Goal: Task Accomplishment & Management: Use online tool/utility

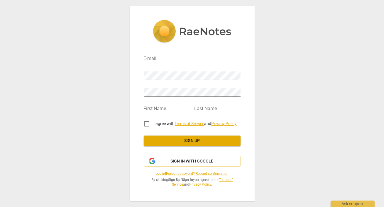
click at [168, 59] on input "email" at bounding box center [192, 59] width 97 height 8
type input "[EMAIL_ADDRESS][DOMAIN_NAME]"
type input "Clare"
type input "Wee"
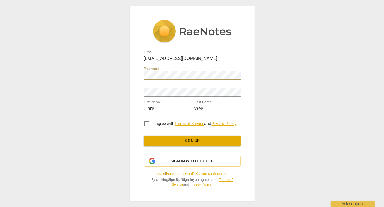
click at [148, 122] on input "I agree with Terms of Service and Privacy Policy" at bounding box center [146, 124] width 14 height 14
checkbox input "true"
click at [188, 140] on span "Sign up" at bounding box center [191, 141] width 87 height 6
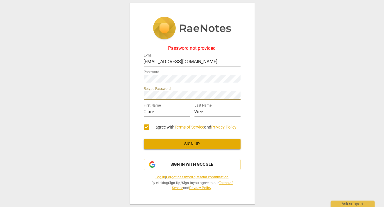
click at [187, 143] on span "Sign up" at bounding box center [191, 144] width 87 height 6
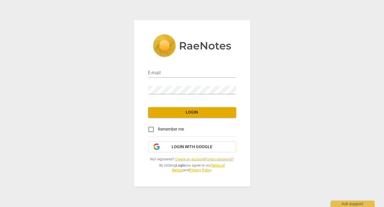
type input "clarewee@gmail.com"
click at [150, 129] on input "Remember me" at bounding box center [151, 129] width 14 height 14
checkbox input "true"
click at [173, 112] on span "Login" at bounding box center [192, 113] width 79 height 6
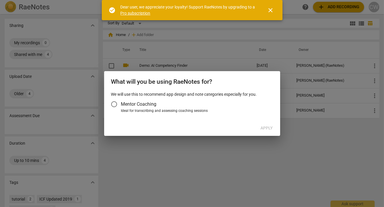
click at [269, 10] on span "close" at bounding box center [270, 10] width 7 height 7
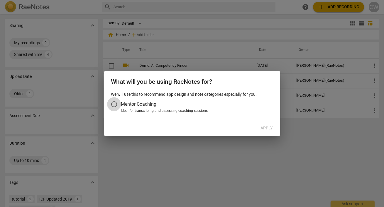
click at [114, 103] on input "Mentor Coaching" at bounding box center [114, 104] width 14 height 14
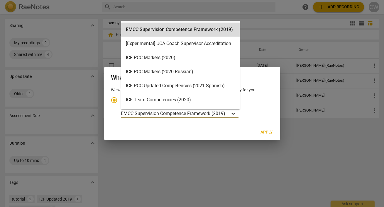
click at [235, 112] on icon "Account type" at bounding box center [233, 114] width 6 height 6
click at [0, 0] on input "Ideal for transcribing and assessing coaching sessions EMCC Supervision Compete…" at bounding box center [0, 0] width 0 height 0
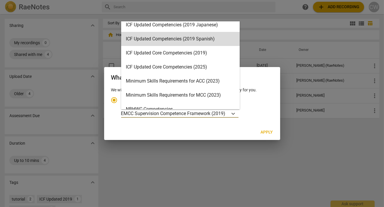
scroll to position [91, 0]
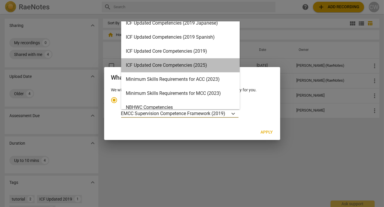
click at [200, 64] on div "ICF Updated Core Competencies (2025)" at bounding box center [180, 65] width 118 height 14
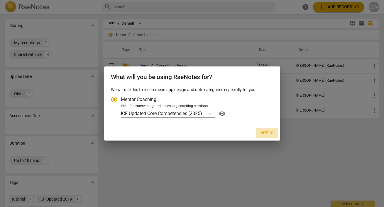
click at [265, 130] on span "Apply" at bounding box center [266, 133] width 12 height 6
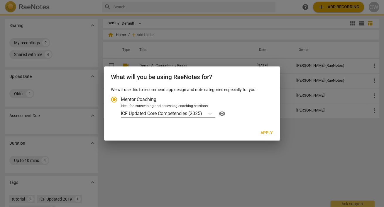
radio input "false"
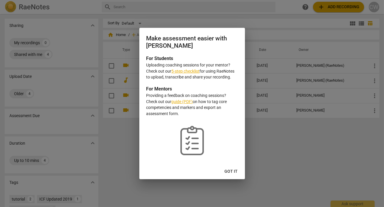
click at [190, 69] on link "5-step checklist" at bounding box center [185, 71] width 28 height 5
click at [232, 173] on span "Got it" at bounding box center [230, 172] width 13 height 6
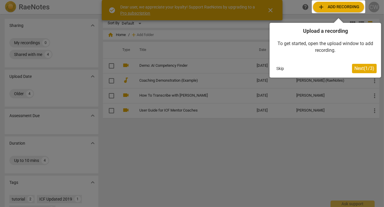
click at [343, 8] on div at bounding box center [337, 6] width 53 height 13
click at [359, 68] on span "Next ( 1 / 3 )" at bounding box center [364, 69] width 20 height 6
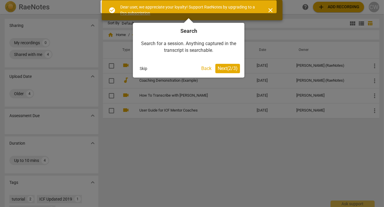
click at [227, 69] on span "Next ( 2 / 3 )" at bounding box center [227, 69] width 20 height 6
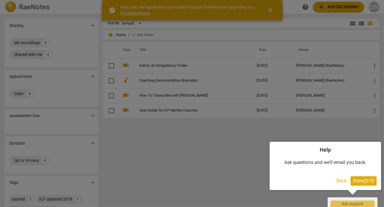
click at [363, 180] on span "Done ( 3 / 3 )" at bounding box center [362, 181] width 21 height 6
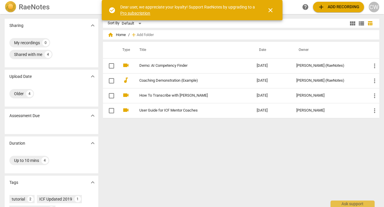
click at [331, 8] on span "add Add recording" at bounding box center [338, 7] width 42 height 7
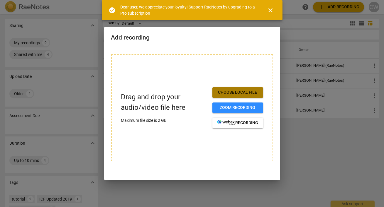
click at [248, 92] on span "Choose local file" at bounding box center [237, 93] width 41 height 6
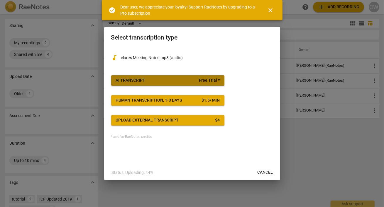
click at [182, 82] on span "AI Transcript Free Trial *" at bounding box center [168, 81] width 104 height 6
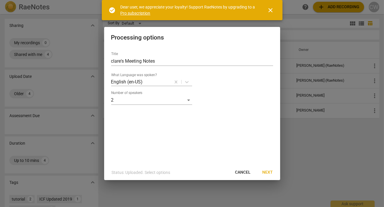
click at [268, 173] on span "Next" at bounding box center [267, 173] width 11 height 6
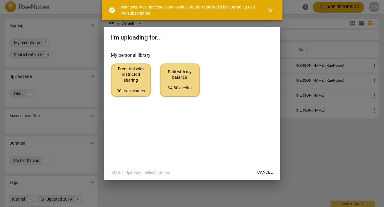
click at [129, 86] on span "Free trial with restricted sharing 90 trial minutes" at bounding box center [131, 80] width 30 height 28
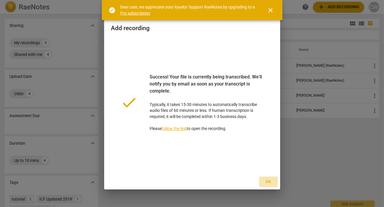
click at [268, 180] on span "Ok" at bounding box center [267, 182] width 9 height 6
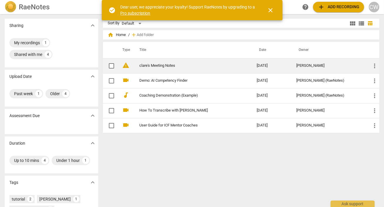
click at [161, 65] on link "clare's Meeting Notes" at bounding box center [187, 66] width 96 height 4
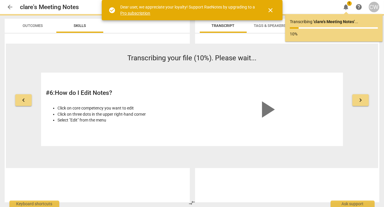
click at [362, 99] on span "keyboard_arrow_right" at bounding box center [360, 100] width 7 height 7
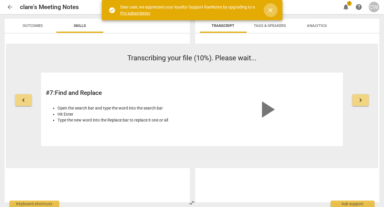
click at [270, 10] on span "close" at bounding box center [270, 10] width 7 height 7
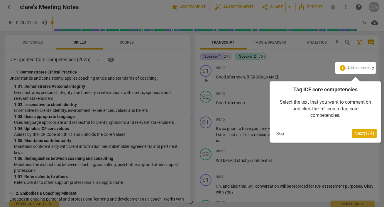
click at [365, 135] on span "Next ( 1 / 4 )" at bounding box center [364, 134] width 20 height 6
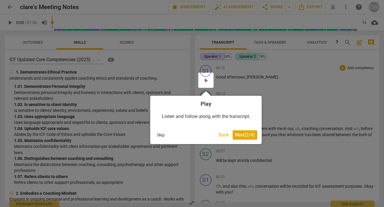
click at [247, 136] on span "Next ( 2 / 4 )" at bounding box center [245, 135] width 20 height 6
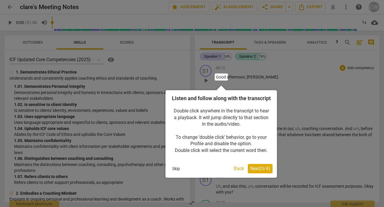
click at [257, 171] on span "Next ( 3 / 4 )" at bounding box center [260, 169] width 20 height 6
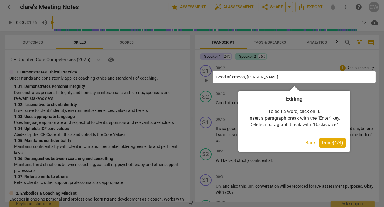
click at [325, 144] on span "Done ( 4 / 4 )" at bounding box center [331, 143] width 21 height 6
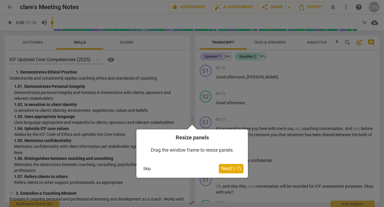
click at [144, 168] on button "Skip" at bounding box center [147, 168] width 12 height 9
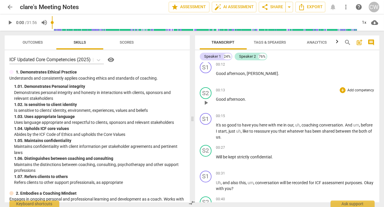
scroll to position [3, 0]
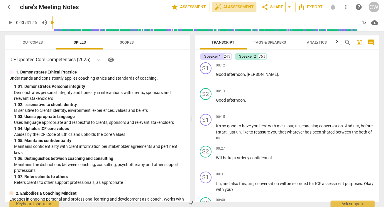
click at [219, 7] on span "auto_fix_high" at bounding box center [217, 7] width 7 height 7
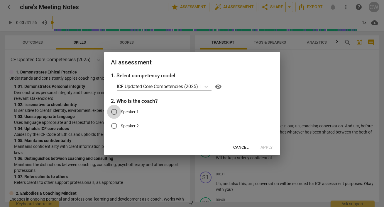
click at [113, 112] on input "Speaker 1" at bounding box center [114, 112] width 14 height 14
radio input "true"
click at [268, 146] on span "Apply" at bounding box center [266, 148] width 12 height 6
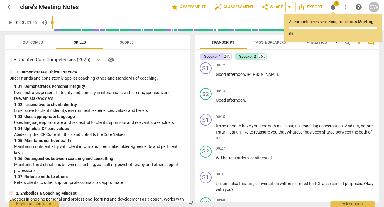
click at [100, 59] on icon at bounding box center [99, 60] width 6 height 6
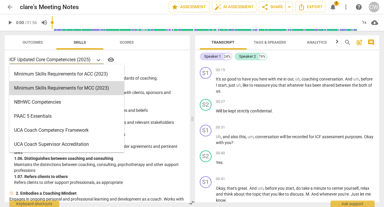
scroll to position [0, 0]
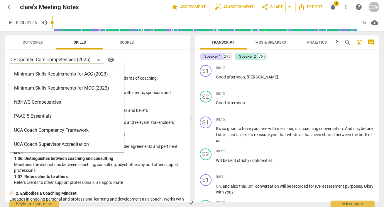
click at [65, 73] on div "Minimum Skills Requirements for ACC (2023)" at bounding box center [66, 74] width 115 height 14
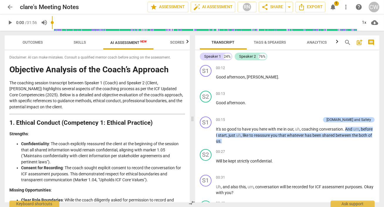
click at [125, 44] on span "AI Assessment New" at bounding box center [128, 42] width 36 height 4
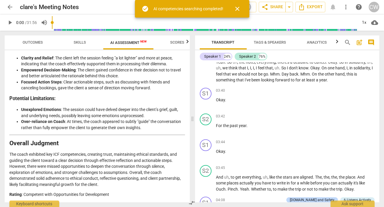
scroll to position [1012, 0]
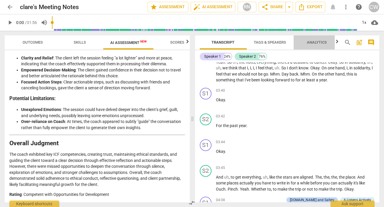
click at [316, 43] on span "Analytics" at bounding box center [317, 42] width 20 height 4
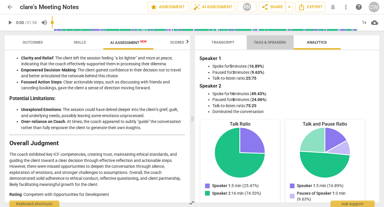
click at [274, 40] on span "Tags & Speakers" at bounding box center [270, 43] width 46 height 8
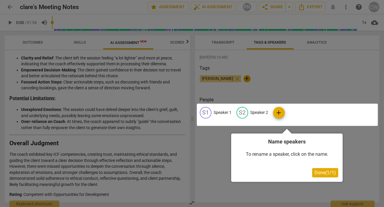
click at [324, 173] on span "Done ( 1 / 1 )" at bounding box center [324, 173] width 21 height 6
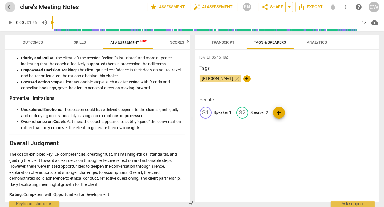
click at [10, 6] on span "arrow_back" at bounding box center [9, 7] width 7 height 7
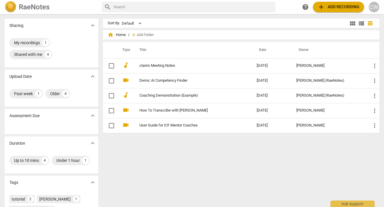
click at [319, 6] on span "add" at bounding box center [320, 7] width 7 height 7
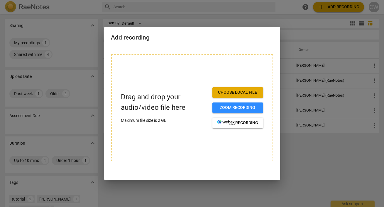
click at [243, 91] on span "Choose local file" at bounding box center [237, 93] width 41 height 6
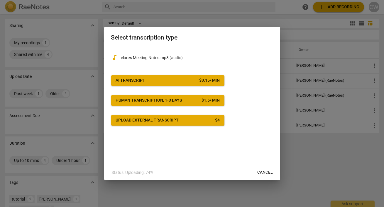
click at [181, 76] on button "AI Transcript $ 0.15 / min" at bounding box center [167, 80] width 113 height 11
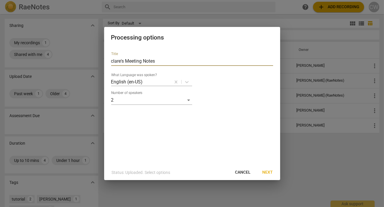
drag, startPoint x: 161, startPoint y: 60, endPoint x: 104, endPoint y: 59, distance: 56.6
click at [104, 59] on div "Title clare's Meeting Notes What Language was spoken? English (en-US) Number of…" at bounding box center [192, 106] width 176 height 118
type input "Mentoring Session 3"
click at [272, 170] on span "Next" at bounding box center [267, 173] width 11 height 6
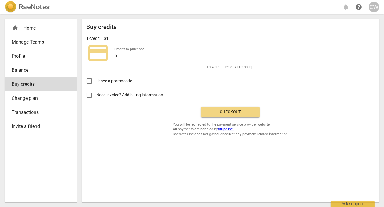
click at [87, 96] on input "Need invoice? Add billing information" at bounding box center [89, 95] width 14 height 14
checkbox input "true"
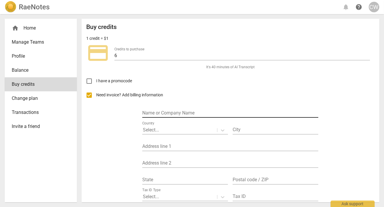
click at [175, 113] on input "text" at bounding box center [230, 113] width 176 height 8
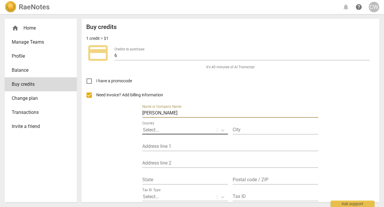
type input "[PERSON_NAME]"
click at [180, 127] on div at bounding box center [180, 130] width 74 height 7
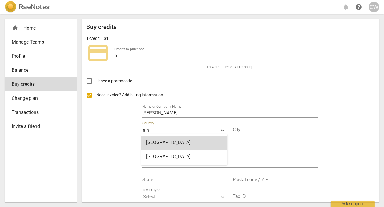
type input "sing"
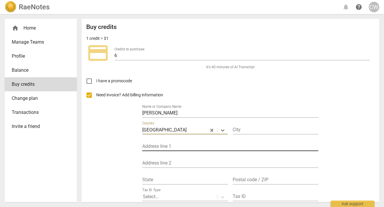
type input "Singapore"
type input "458 Segar Road #13-147"
type input "670458"
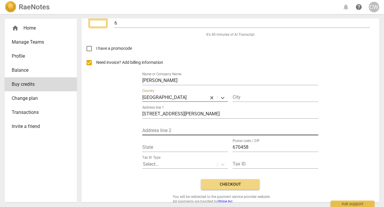
scroll to position [43, 0]
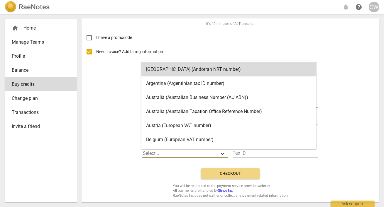
click at [222, 154] on icon at bounding box center [223, 154] width 4 height 2
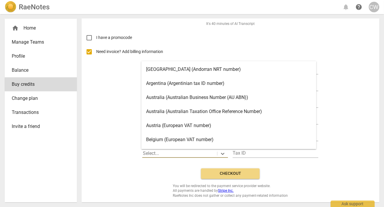
scroll to position [16, 0]
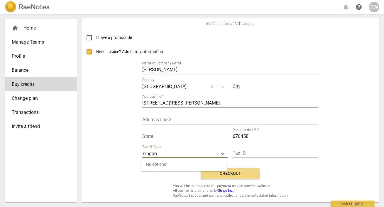
type input "singa"
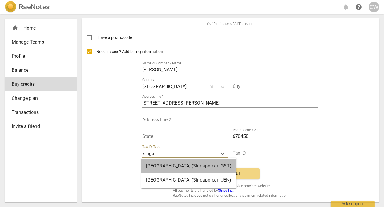
click at [202, 165] on div "Singapore (Singaporean GST)" at bounding box center [188, 166] width 95 height 14
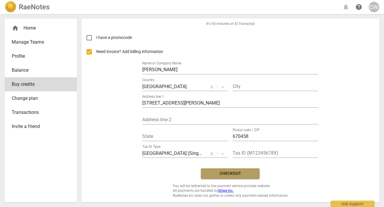
click at [224, 174] on span "Checkout" at bounding box center [229, 174] width 49 height 6
click at [89, 51] on input "Need invoice? Add billing information" at bounding box center [89, 52] width 14 height 14
checkbox input "false"
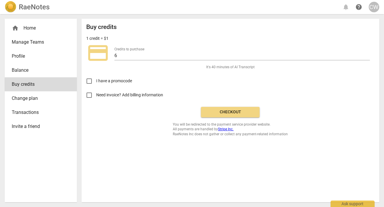
click at [227, 113] on span "Checkout" at bounding box center [229, 112] width 49 height 6
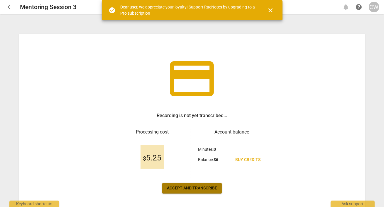
click at [189, 187] on span "Accept and transcribe" at bounding box center [192, 188] width 50 height 6
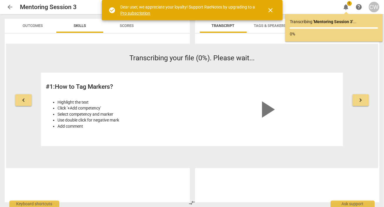
click at [271, 10] on span "close" at bounding box center [270, 10] width 7 height 7
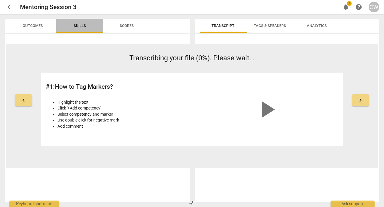
click at [82, 25] on span "Skills" at bounding box center [80, 25] width 12 height 4
click at [360, 101] on span "keyboard_arrow_right" at bounding box center [360, 100] width 7 height 7
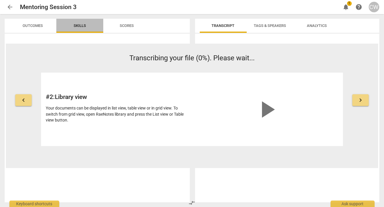
click at [79, 24] on span "Skills" at bounding box center [80, 25] width 12 height 4
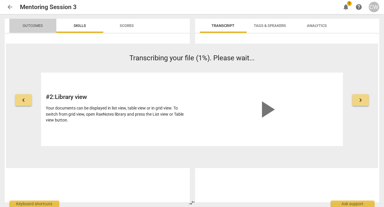
click at [34, 23] on span "Outcomes" at bounding box center [33, 25] width 20 height 4
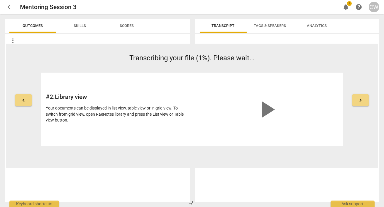
click at [79, 24] on span "Skills" at bounding box center [80, 25] width 12 height 4
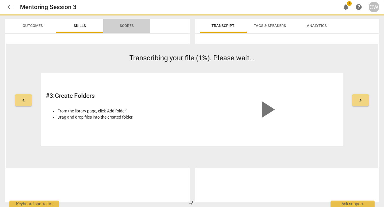
click at [128, 26] on span "Scores" at bounding box center [127, 25] width 14 height 4
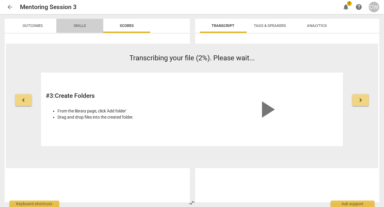
click at [83, 24] on span "Skills" at bounding box center [80, 25] width 12 height 4
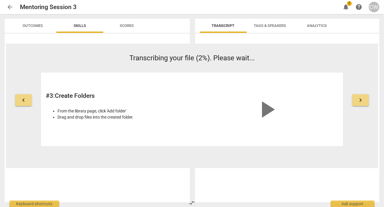
click at [35, 25] on span "Outcomes" at bounding box center [33, 25] width 20 height 4
click at [11, 40] on span "more_vert" at bounding box center [12, 40] width 7 height 7
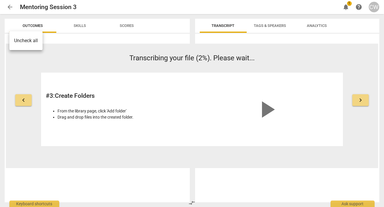
click at [70, 24] on div at bounding box center [192, 103] width 384 height 207
click at [77, 24] on span "Skills" at bounding box center [80, 25] width 12 height 4
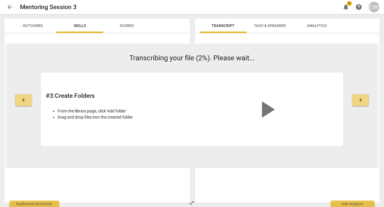
click at [130, 26] on span "Scores" at bounding box center [127, 25] width 14 height 4
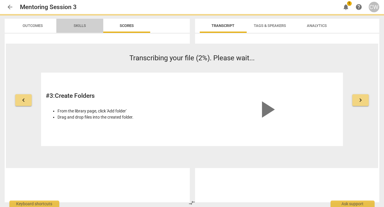
click at [80, 25] on span "Skills" at bounding box center [80, 25] width 12 height 4
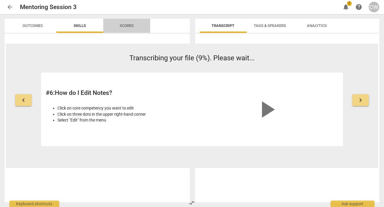
click at [125, 26] on span "Scores" at bounding box center [127, 25] width 14 height 4
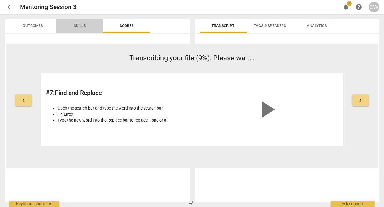
click at [80, 25] on span "Skills" at bounding box center [80, 25] width 12 height 4
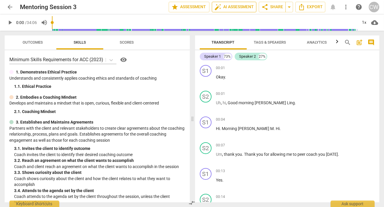
click at [231, 8] on span "auto_fix_high AI Assessment" at bounding box center [233, 7] width 39 height 7
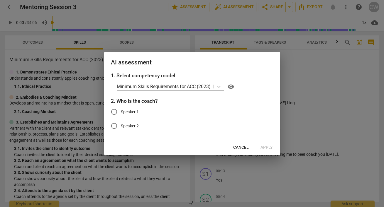
click at [245, 146] on span "Cancel" at bounding box center [241, 148] width 16 height 6
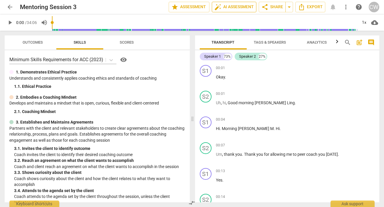
click at [221, 7] on span "auto_fix_high AI Assessment" at bounding box center [233, 7] width 39 height 7
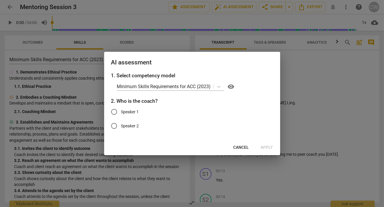
click at [138, 126] on span "Speaker 2" at bounding box center [130, 126] width 18 height 6
click at [121, 126] on input "Speaker 2" at bounding box center [114, 126] width 14 height 14
radio input "true"
click at [268, 145] on span "Apply" at bounding box center [266, 148] width 12 height 6
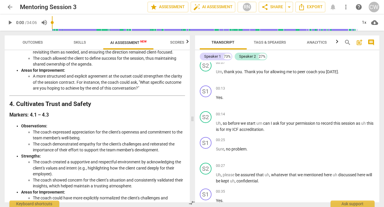
scroll to position [82, 0]
click at [161, 8] on span "star Assessment" at bounding box center [167, 7] width 35 height 7
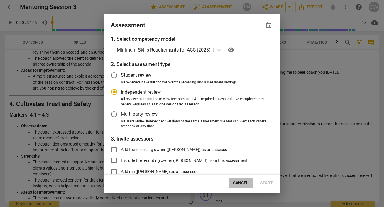
click at [241, 183] on span "Cancel" at bounding box center [241, 183] width 16 height 6
radio input "false"
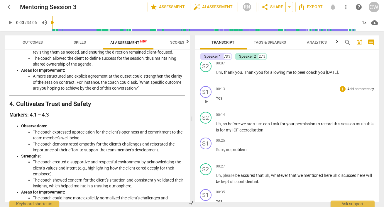
scroll to position [0, 0]
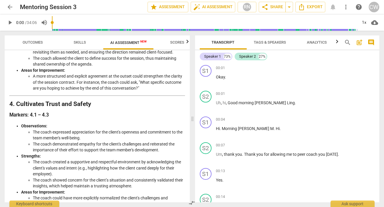
click at [9, 6] on span "arrow_back" at bounding box center [9, 7] width 7 height 7
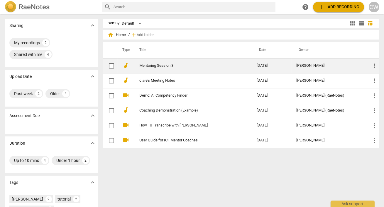
click at [157, 69] on td "Mentoring Session 3" at bounding box center [191, 65] width 119 height 15
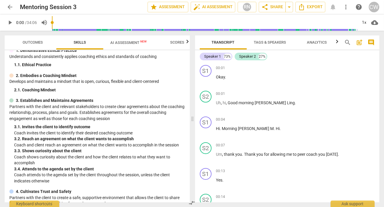
scroll to position [19, 0]
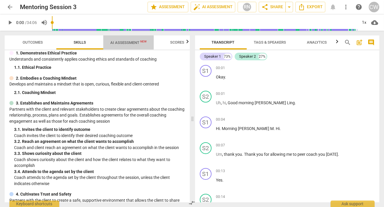
click at [120, 42] on span "AI Assessment New" at bounding box center [128, 42] width 36 height 4
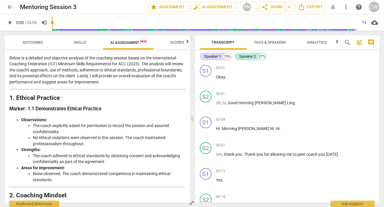
scroll to position [0, 0]
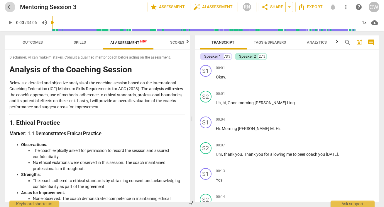
click at [9, 7] on span "arrow_back" at bounding box center [9, 7] width 7 height 7
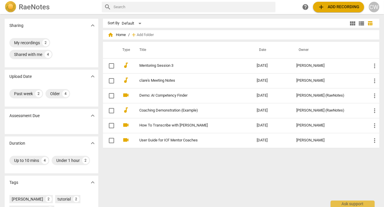
click at [347, 7] on span "add Add recording" at bounding box center [338, 7] width 42 height 7
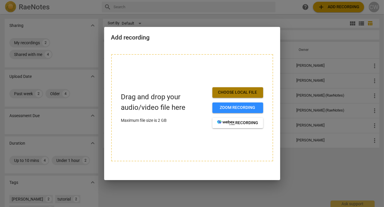
click at [242, 91] on span "Choose local file" at bounding box center [237, 93] width 41 height 6
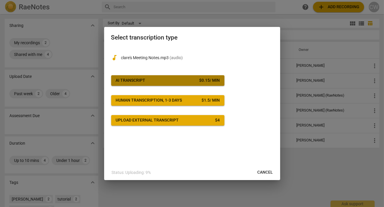
click at [197, 84] on button "AI Transcript $ 0.15 / min" at bounding box center [167, 80] width 113 height 11
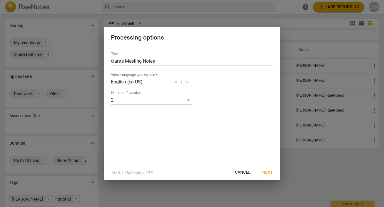
click at [222, 117] on div "Title clare's Meeting Notes What Language was spoken? English (en-US) Number of…" at bounding box center [192, 106] width 176 height 118
click at [267, 172] on span "Next" at bounding box center [267, 173] width 11 height 6
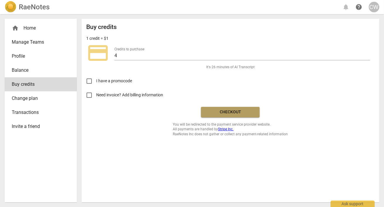
click at [234, 112] on span "Checkout" at bounding box center [229, 112] width 49 height 6
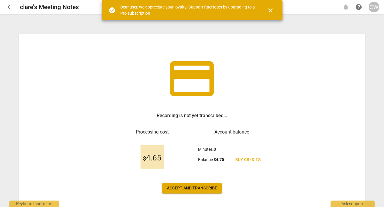
click at [198, 186] on span "Accept and transcribe" at bounding box center [192, 188] width 50 height 6
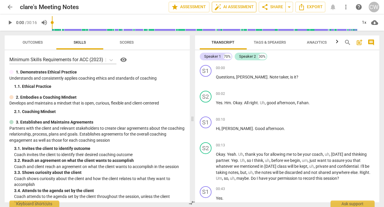
click at [230, 8] on span "auto_fix_high AI Assessment" at bounding box center [233, 7] width 39 height 7
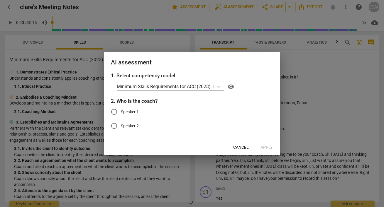
click at [311, 82] on div at bounding box center [192, 103] width 384 height 207
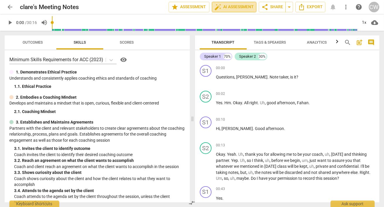
click at [233, 4] on span "auto_fix_high AI Assessment" at bounding box center [233, 7] width 39 height 7
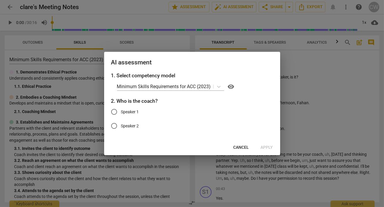
click at [114, 126] on input "Speaker 2" at bounding box center [114, 126] width 14 height 14
radio input "true"
click at [267, 146] on span "Apply" at bounding box center [266, 148] width 12 height 6
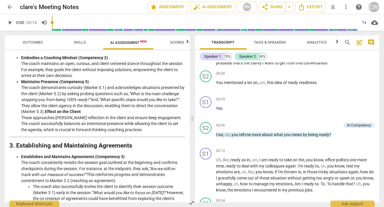
scroll to position [918, 0]
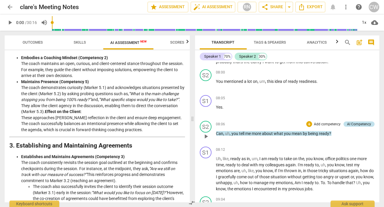
click at [366, 122] on div "AI Competency" at bounding box center [359, 124] width 24 height 5
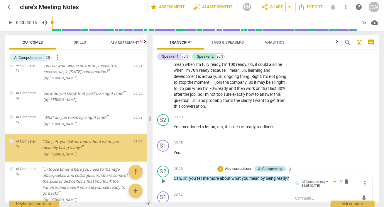
scroll to position [116, 0]
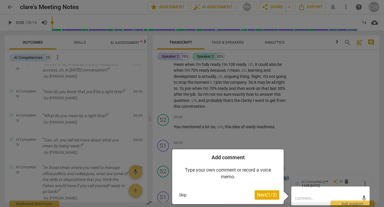
click at [182, 194] on button "Skip" at bounding box center [182, 195] width 12 height 9
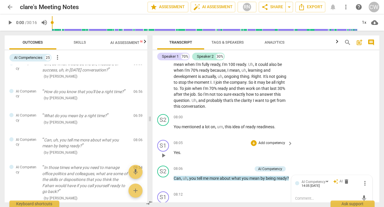
click at [354, 148] on div "S1 play_arrow pause 08:05 + Add competency keyboard_arrow_right Yes ." at bounding box center [265, 151] width 227 height 26
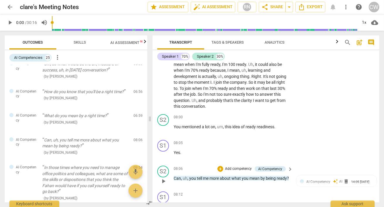
click at [289, 167] on span "keyboard_arrow_right" at bounding box center [289, 169] width 7 height 7
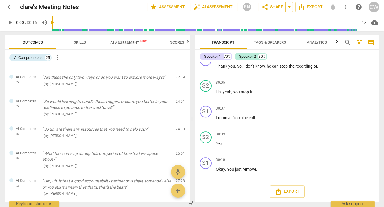
scroll to position [554, 0]
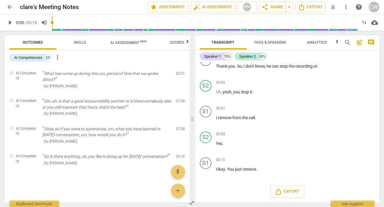
click at [178, 41] on span "Scores" at bounding box center [177, 42] width 14 height 4
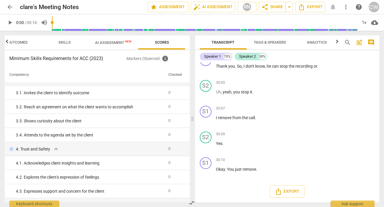
scroll to position [0, 0]
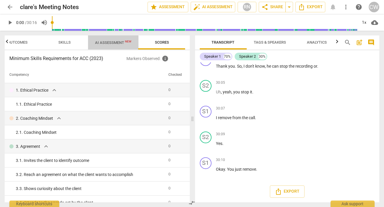
click at [110, 40] on span "AI Assessment New" at bounding box center [113, 42] width 36 height 4
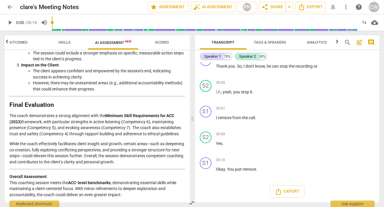
scroll to position [782, 0]
click at [10, 4] on span "arrow_back" at bounding box center [9, 7] width 7 height 7
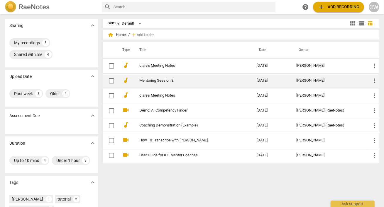
click at [156, 81] on link "Mentoring Session 3" at bounding box center [187, 81] width 96 height 4
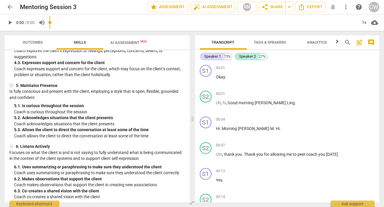
scroll to position [337, 0]
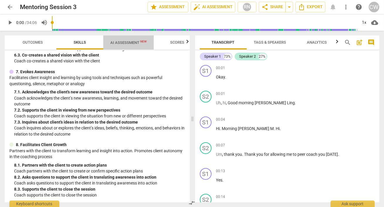
click at [120, 44] on span "AI Assessment New" at bounding box center [128, 42] width 36 height 4
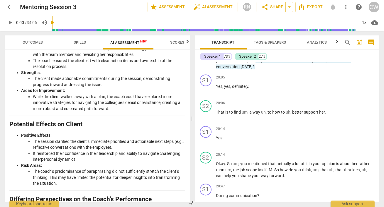
scroll to position [2503, 0]
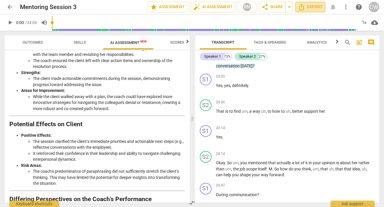
click at [308, 6] on span "Export" at bounding box center [310, 7] width 25 height 7
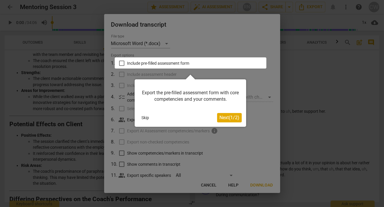
click at [144, 119] on button "Skip" at bounding box center [145, 117] width 12 height 9
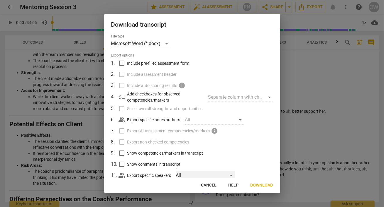
click at [230, 174] on div "All" at bounding box center [205, 175] width 59 height 9
click at [243, 150] on div at bounding box center [192, 103] width 384 height 207
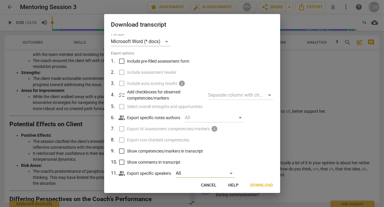
click at [356, 57] on div at bounding box center [192, 103] width 384 height 207
